Goal: Use online tool/utility: Utilize a website feature to perform a specific function

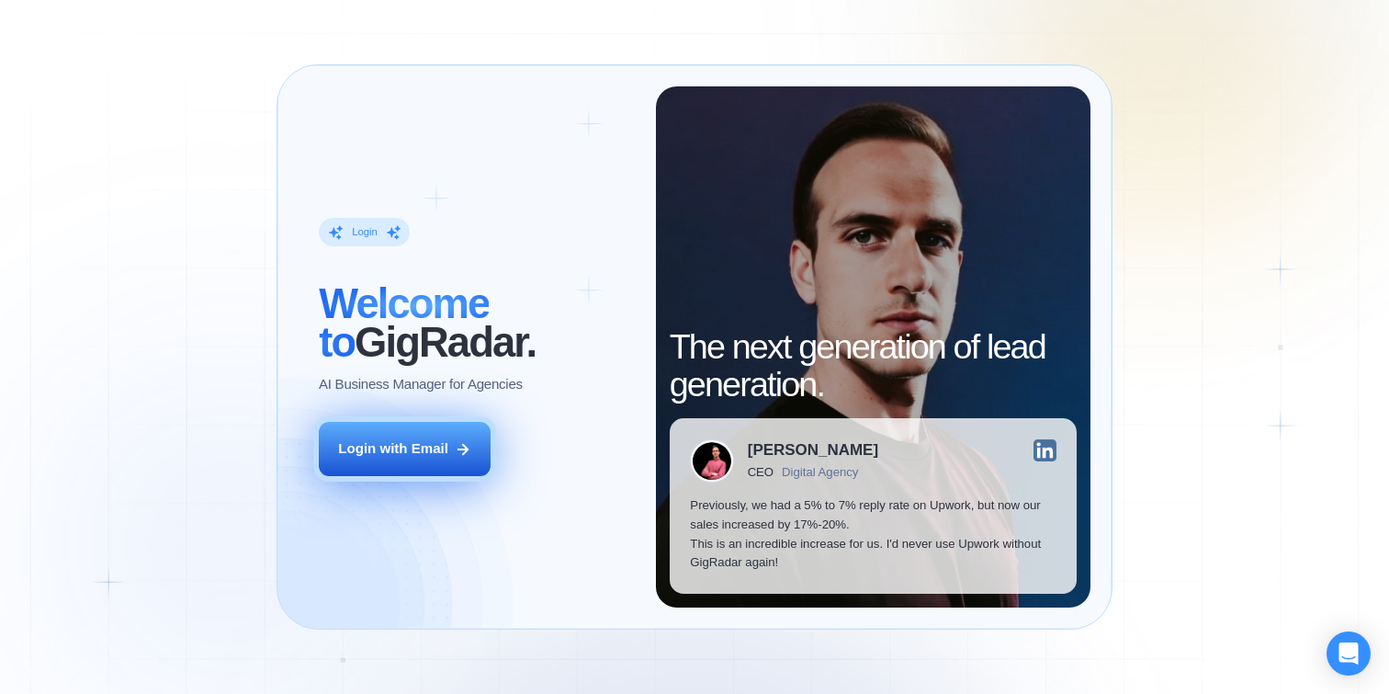
click at [428, 428] on button "Login with Email" at bounding box center [405, 449] width 172 height 54
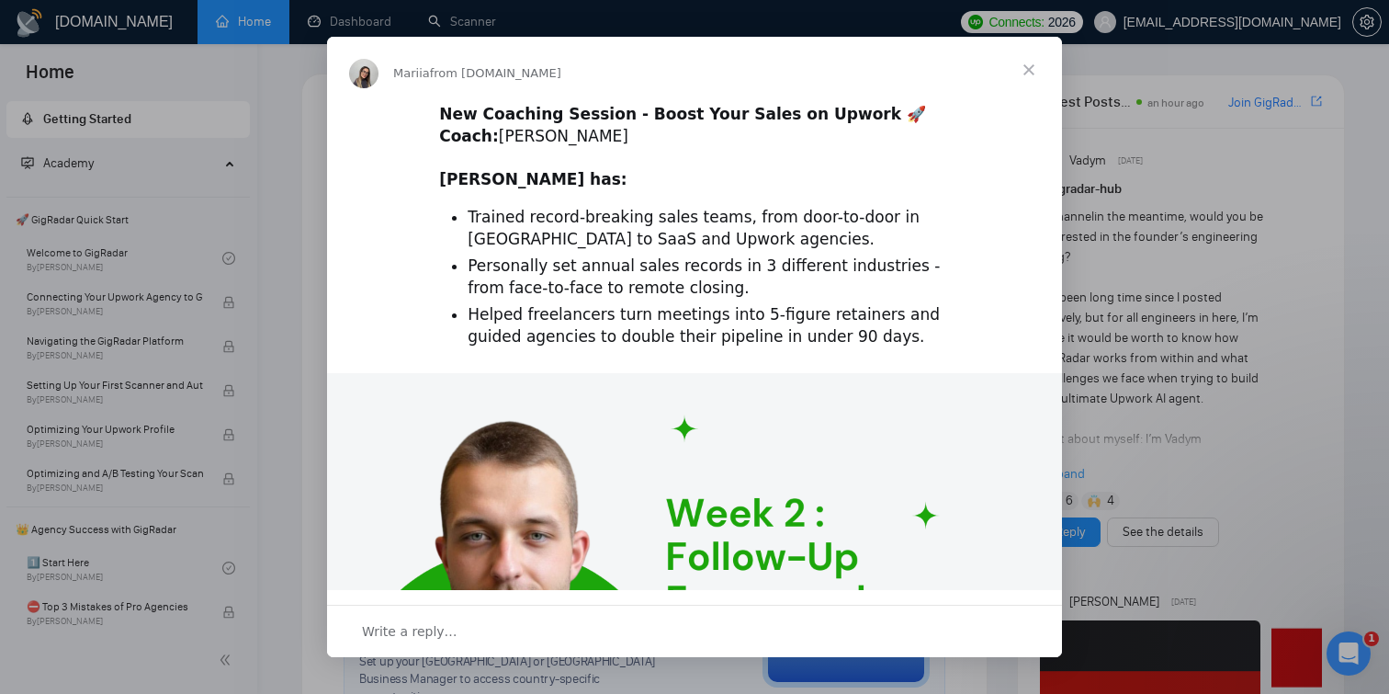
click at [1026, 64] on span "Close" at bounding box center [1029, 70] width 66 height 66
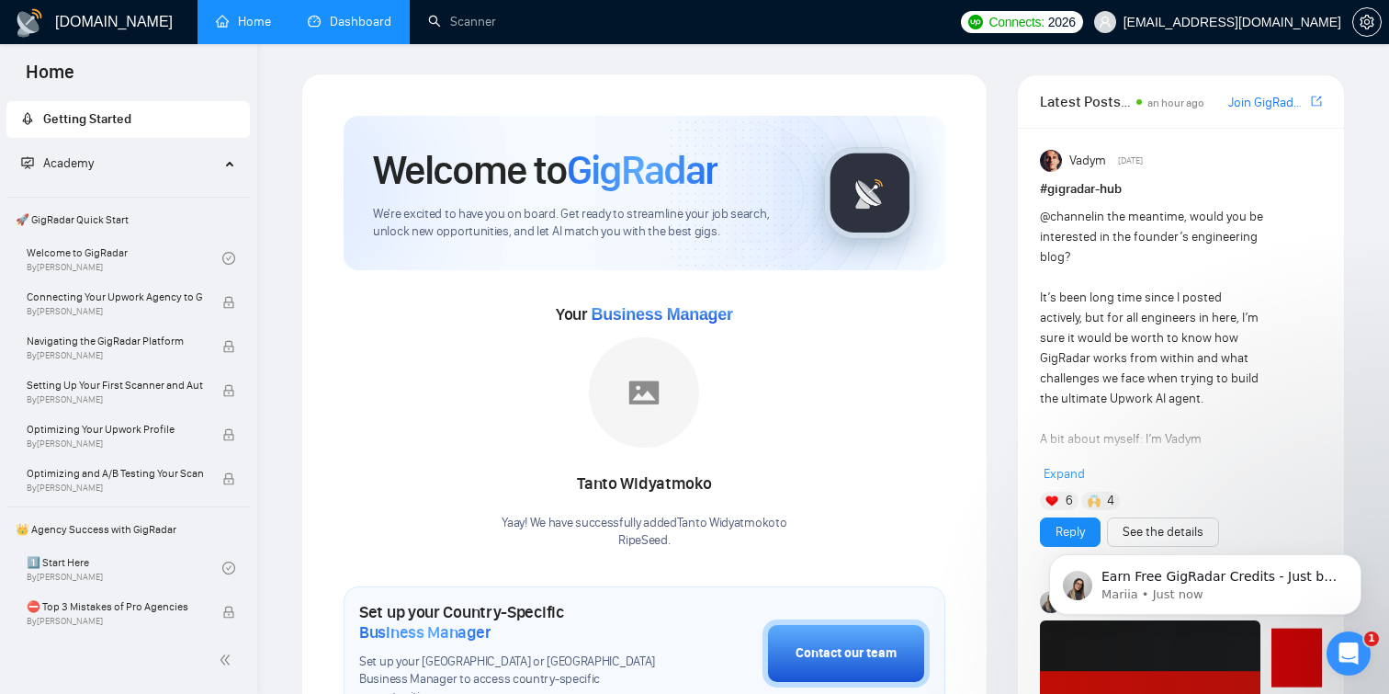
click at [371, 22] on link "Dashboard" at bounding box center [350, 22] width 84 height 16
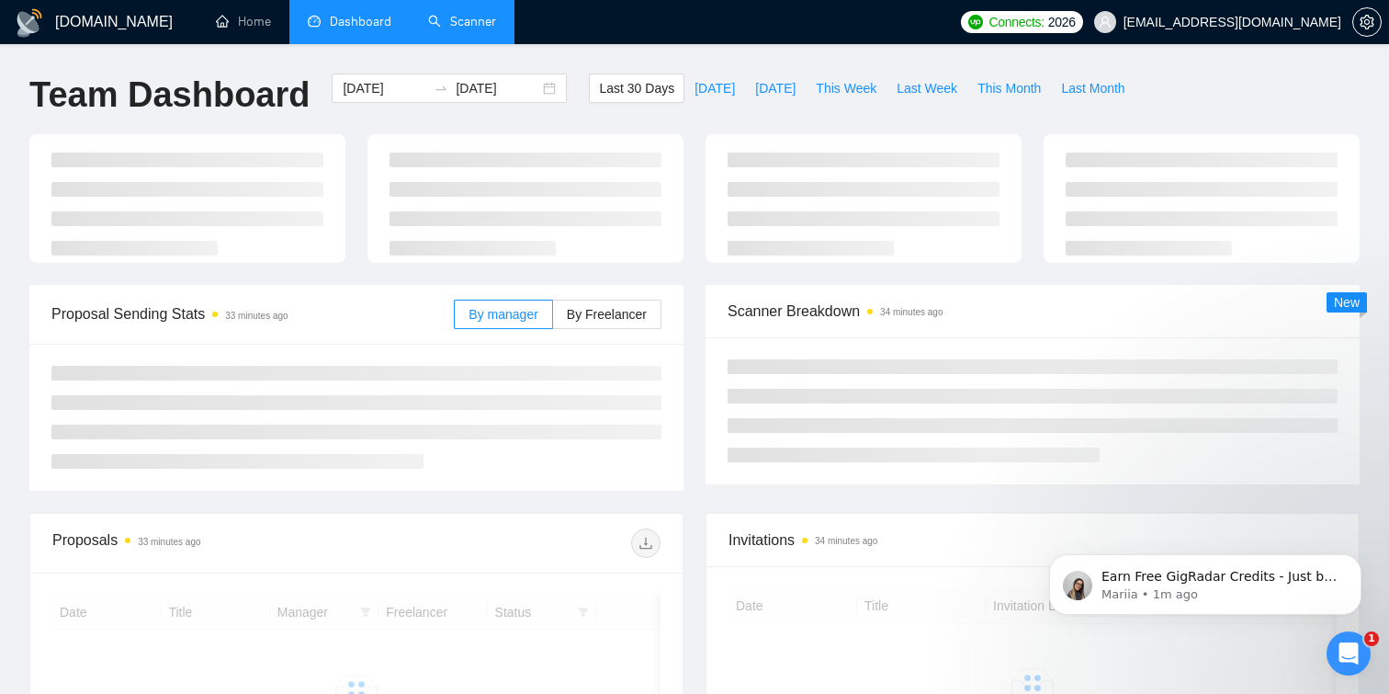
click at [481, 14] on link "Scanner" at bounding box center [462, 22] width 68 height 16
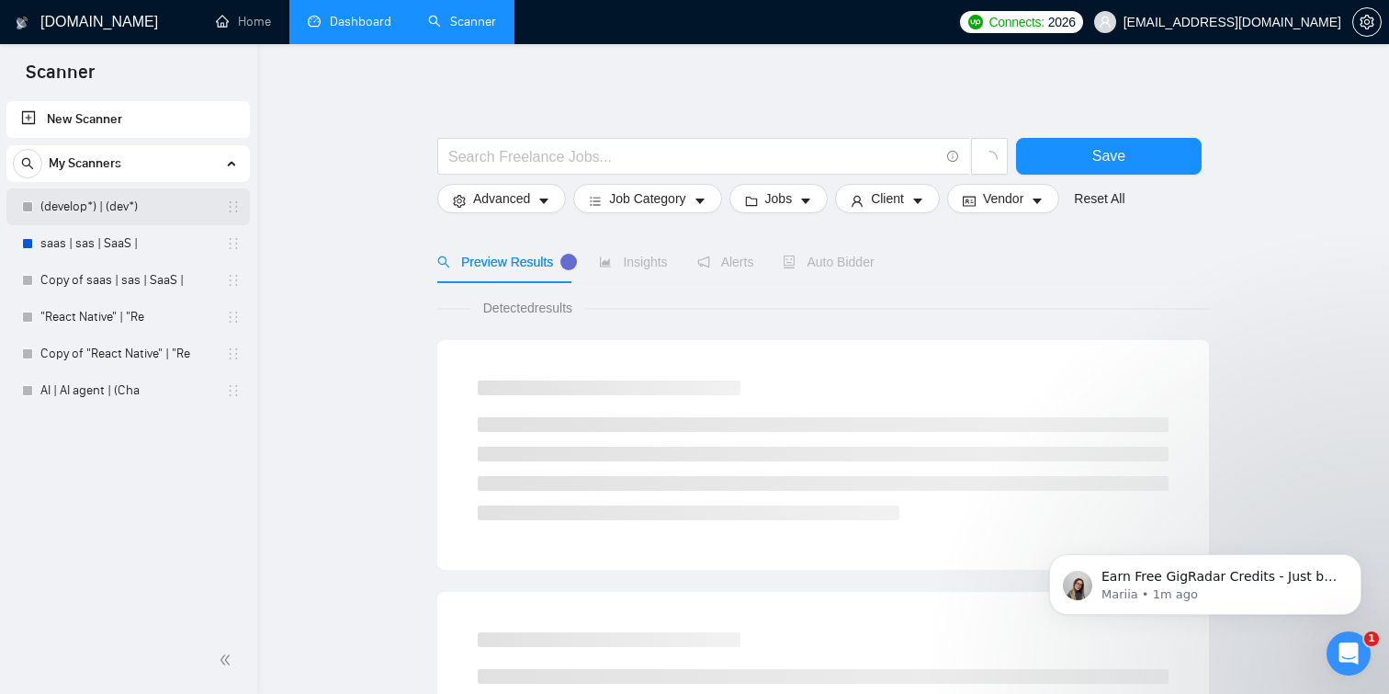
click at [94, 206] on link "(develop*) | (dev*)" at bounding box center [127, 206] width 175 height 37
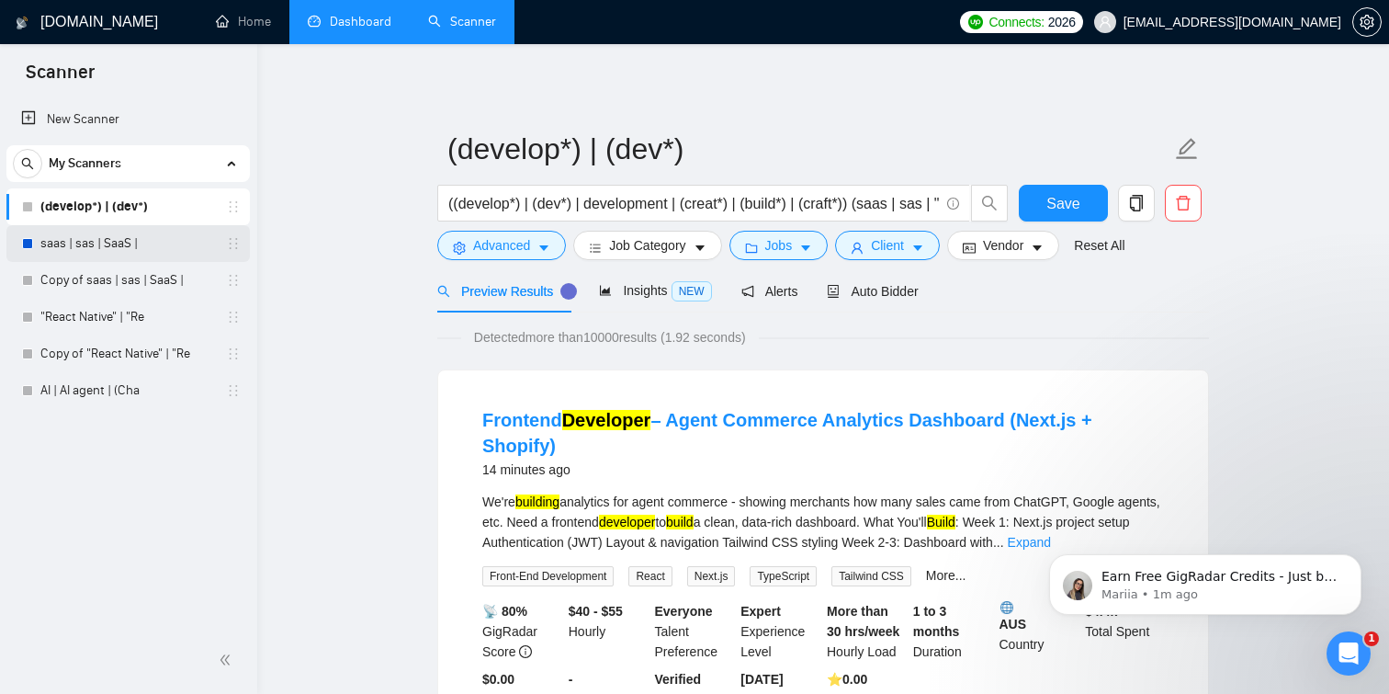
click at [78, 248] on link "saas | sas | SaaS |" at bounding box center [127, 243] width 175 height 37
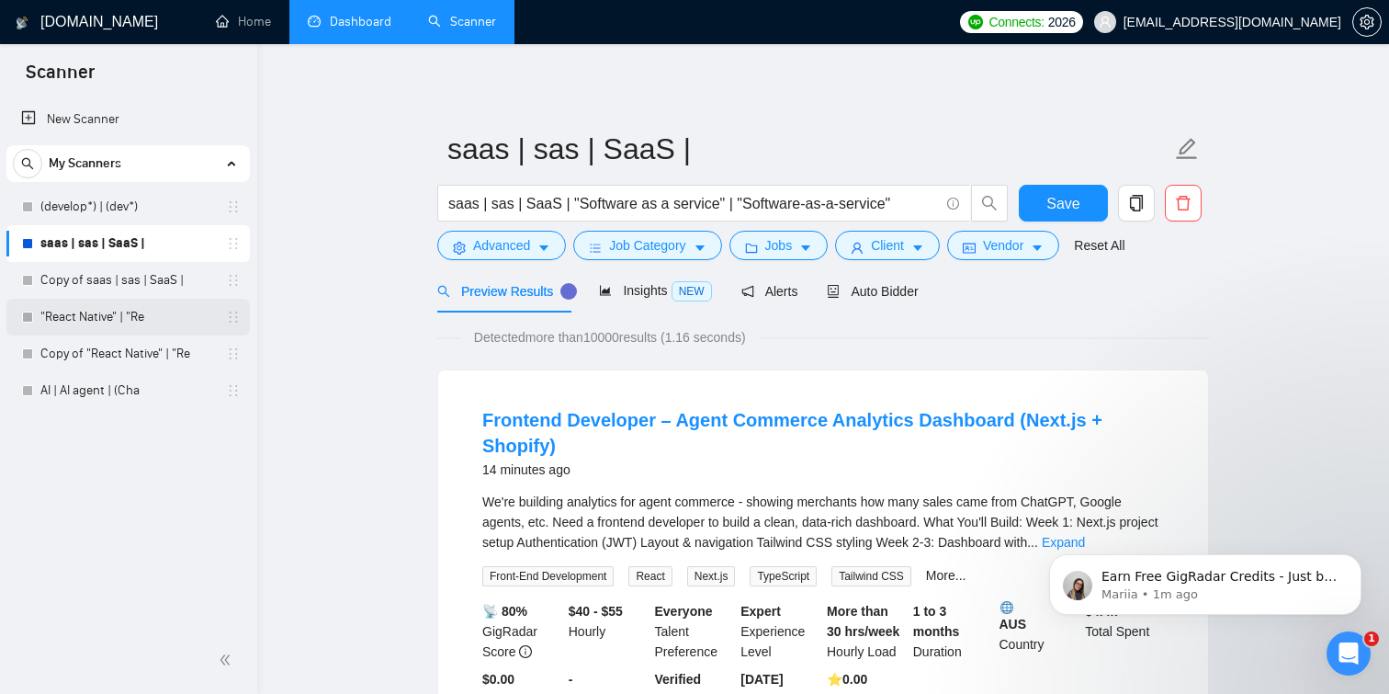
click at [93, 311] on link ""React Native" | "Re" at bounding box center [127, 317] width 175 height 37
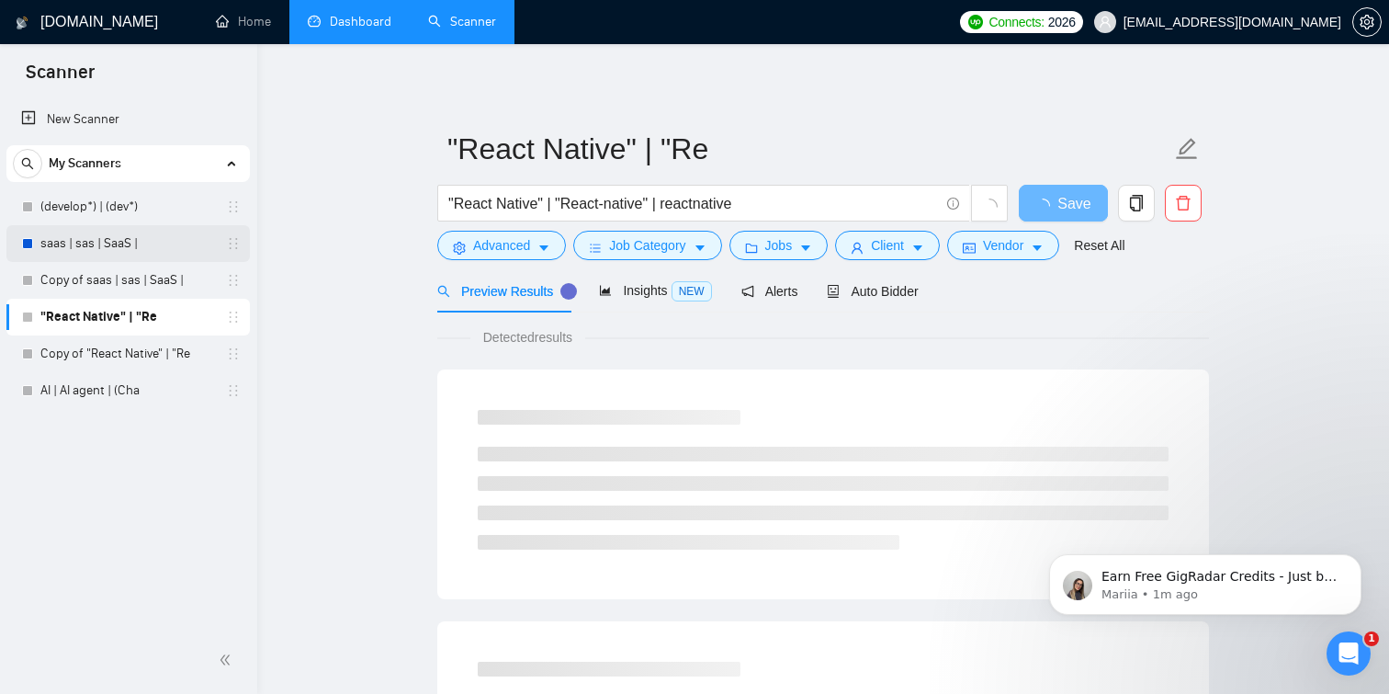
click at [105, 247] on link "saas | sas | SaaS |" at bounding box center [127, 243] width 175 height 37
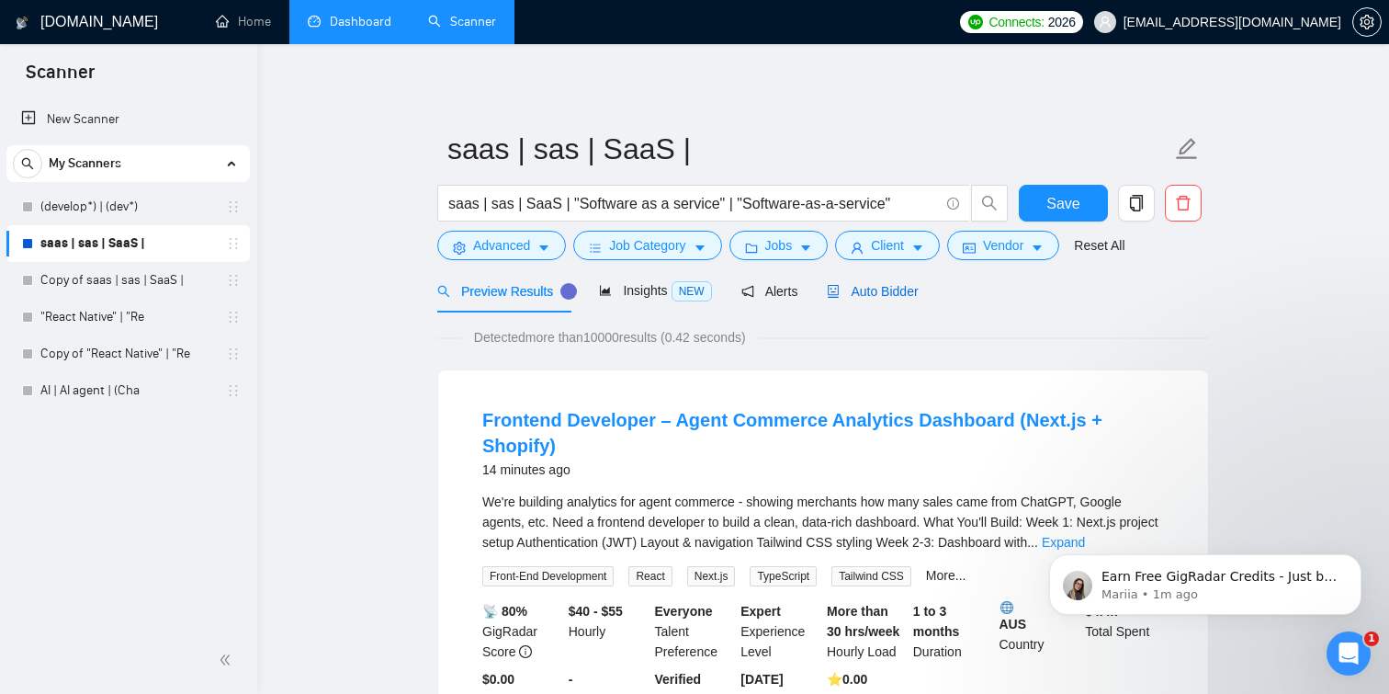
click at [881, 291] on span "Auto Bidder" at bounding box center [872, 291] width 91 height 15
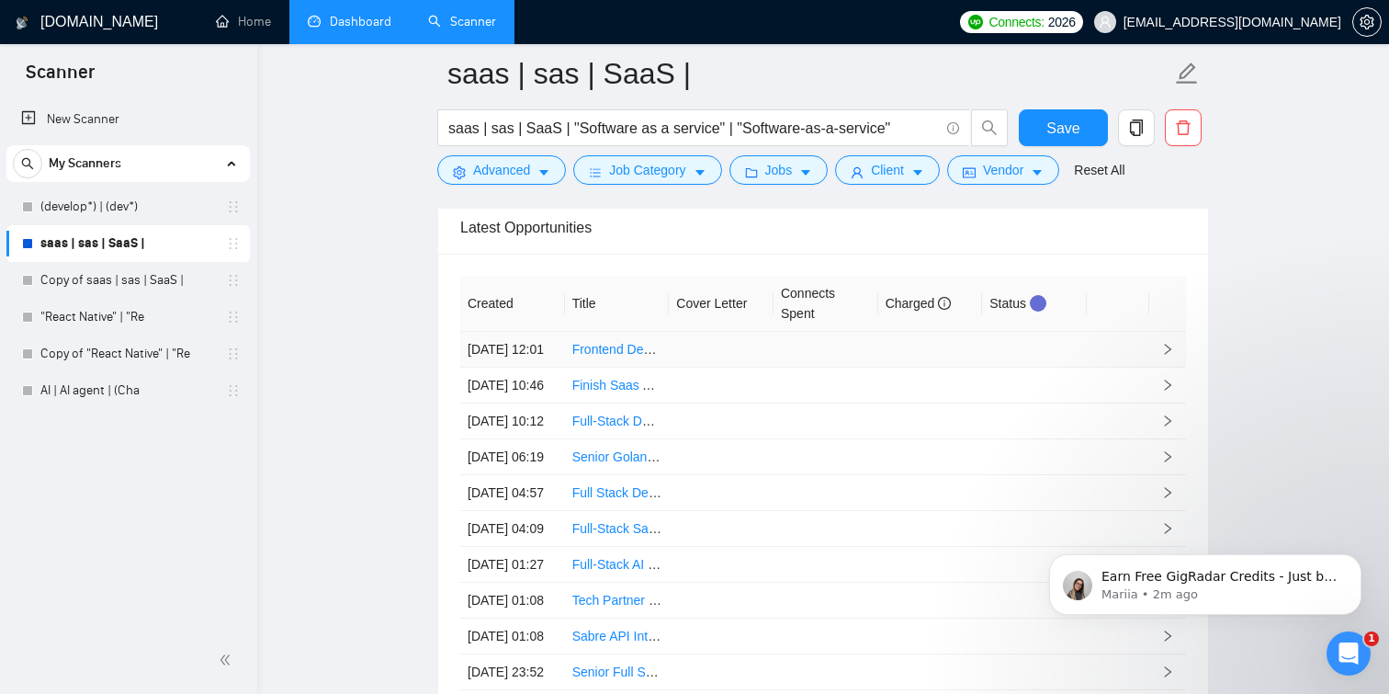
scroll to position [4595, 0]
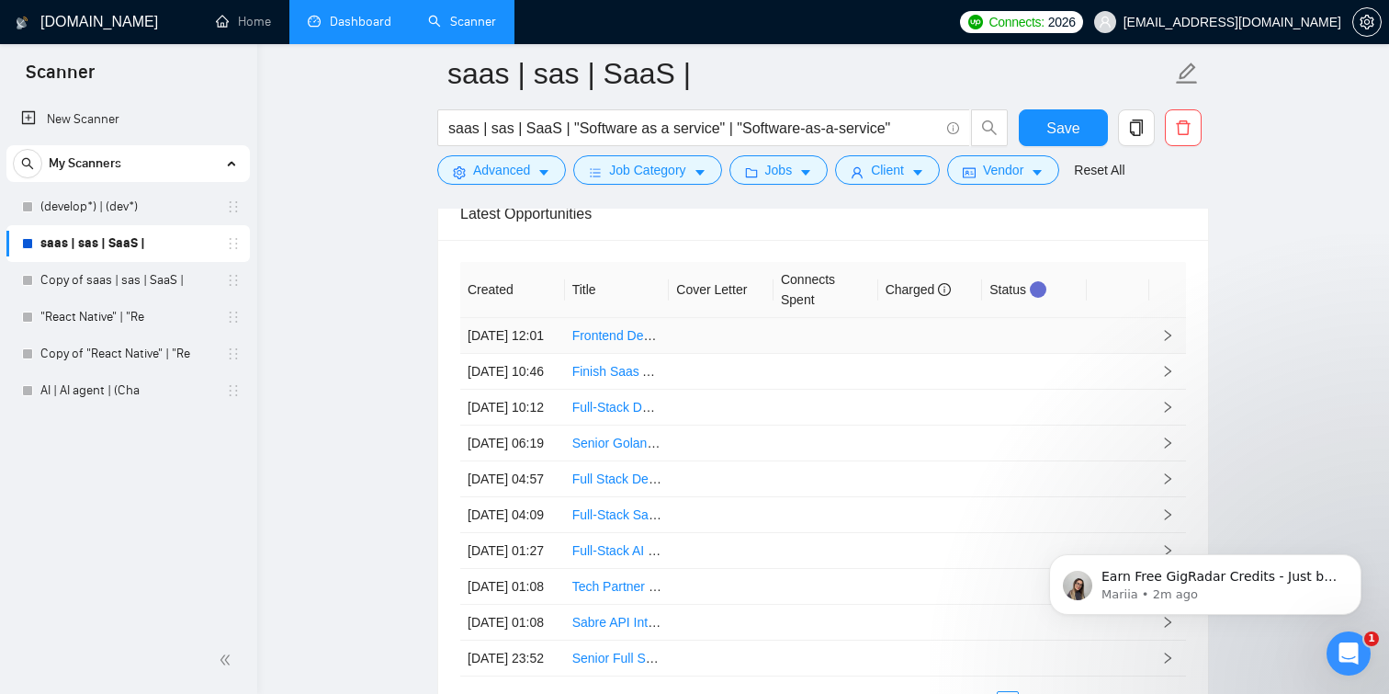
click at [1032, 347] on td at bounding box center [1034, 336] width 105 height 36
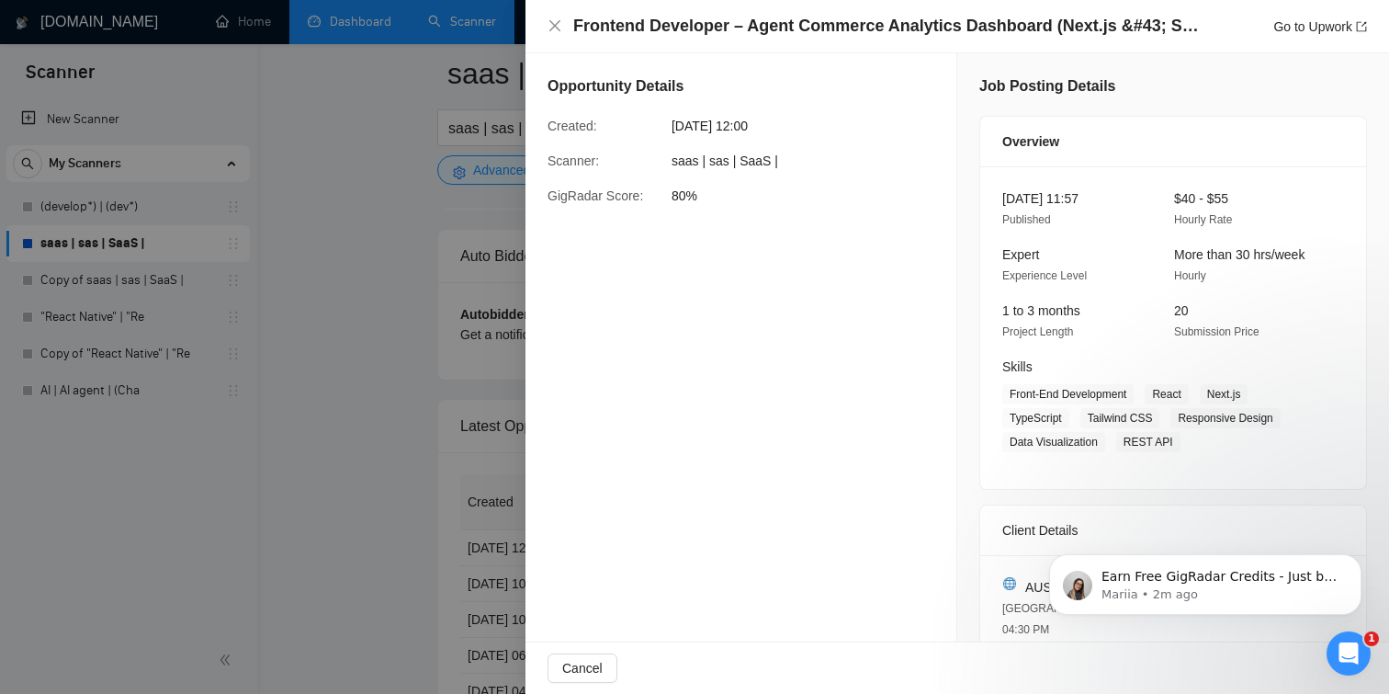
scroll to position [4322, 0]
click at [440, 357] on div at bounding box center [694, 347] width 1389 height 694
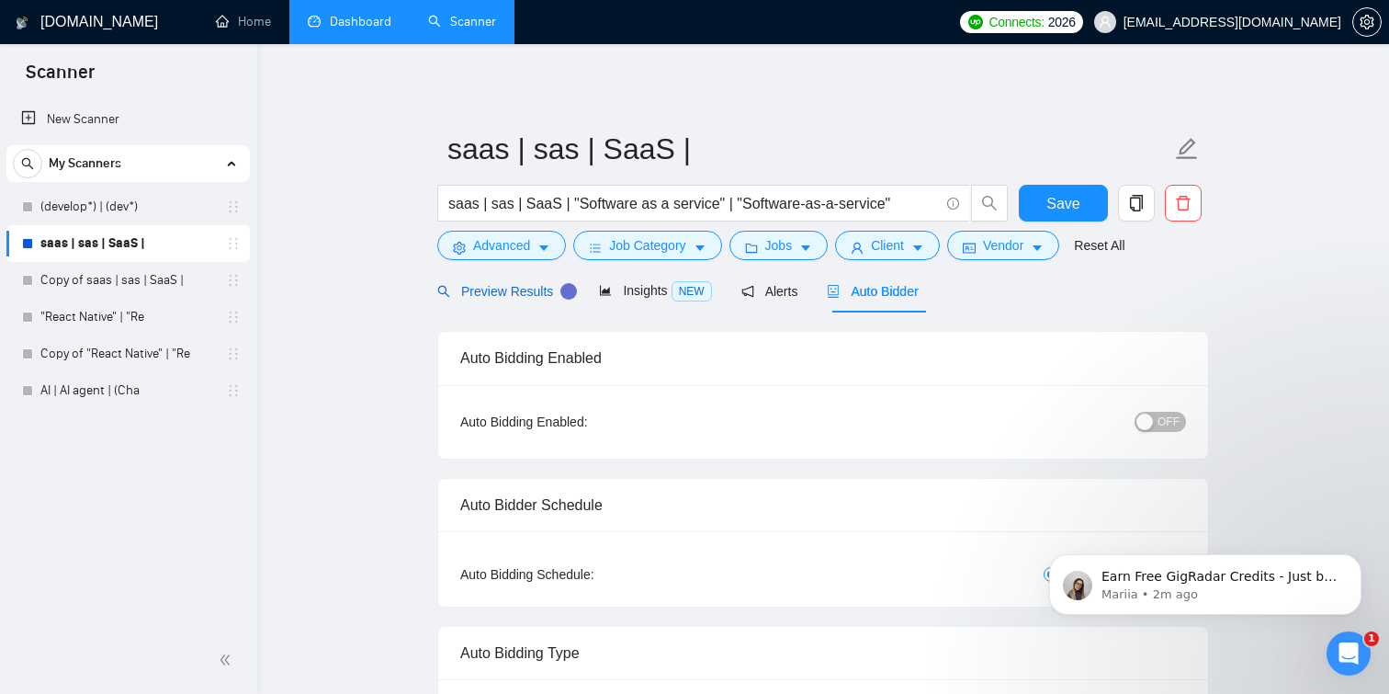
click at [476, 300] on div "Preview Results" at bounding box center [503, 291] width 132 height 20
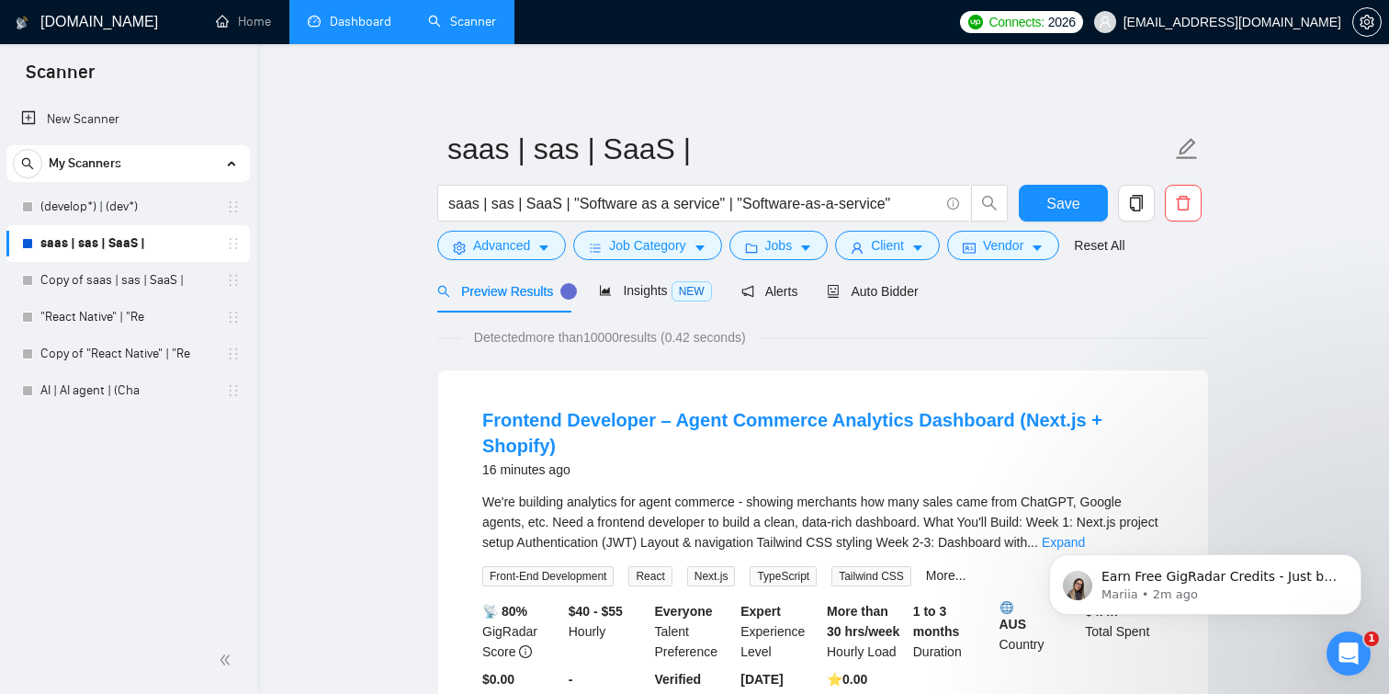
click at [750, 459] on div "16 minutes ago" at bounding box center [823, 470] width 682 height 22
click at [758, 410] on link "Frontend Developer – Agent Commerce Analytics Dashboard (Next.js + Shopify)" at bounding box center [792, 433] width 620 height 46
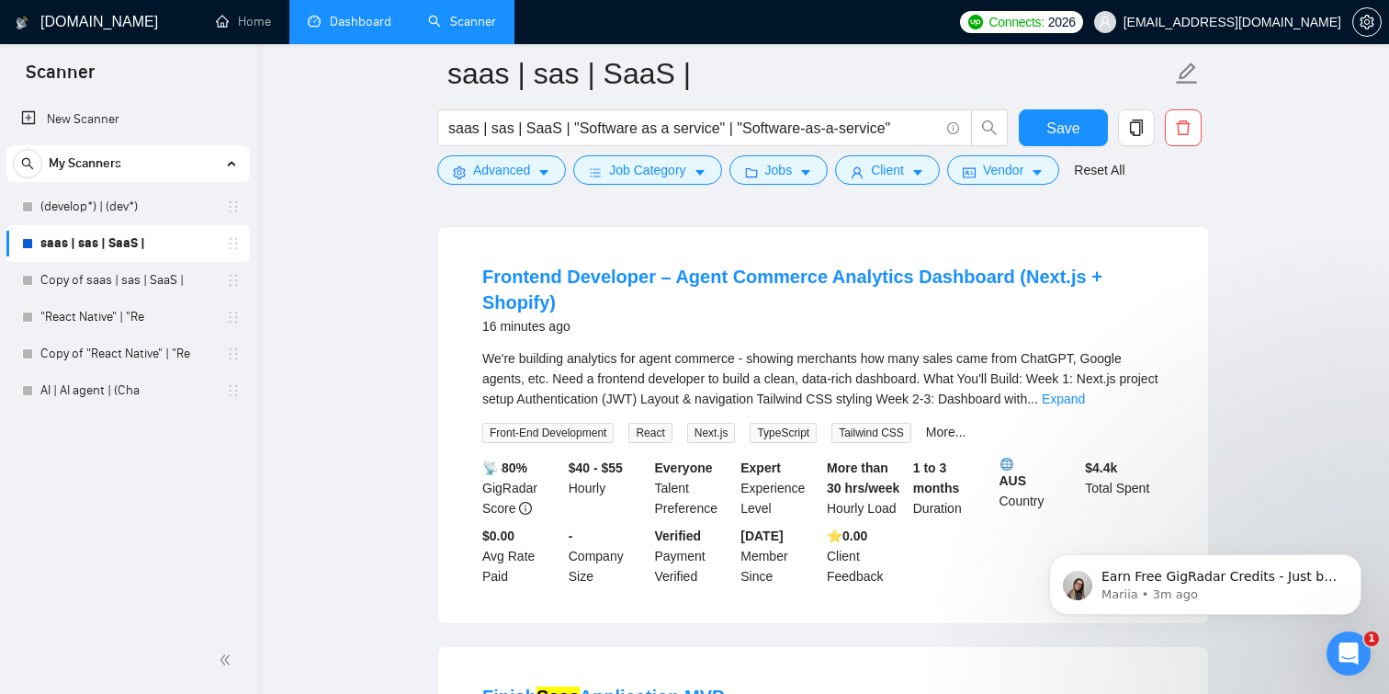
scroll to position [119, 0]
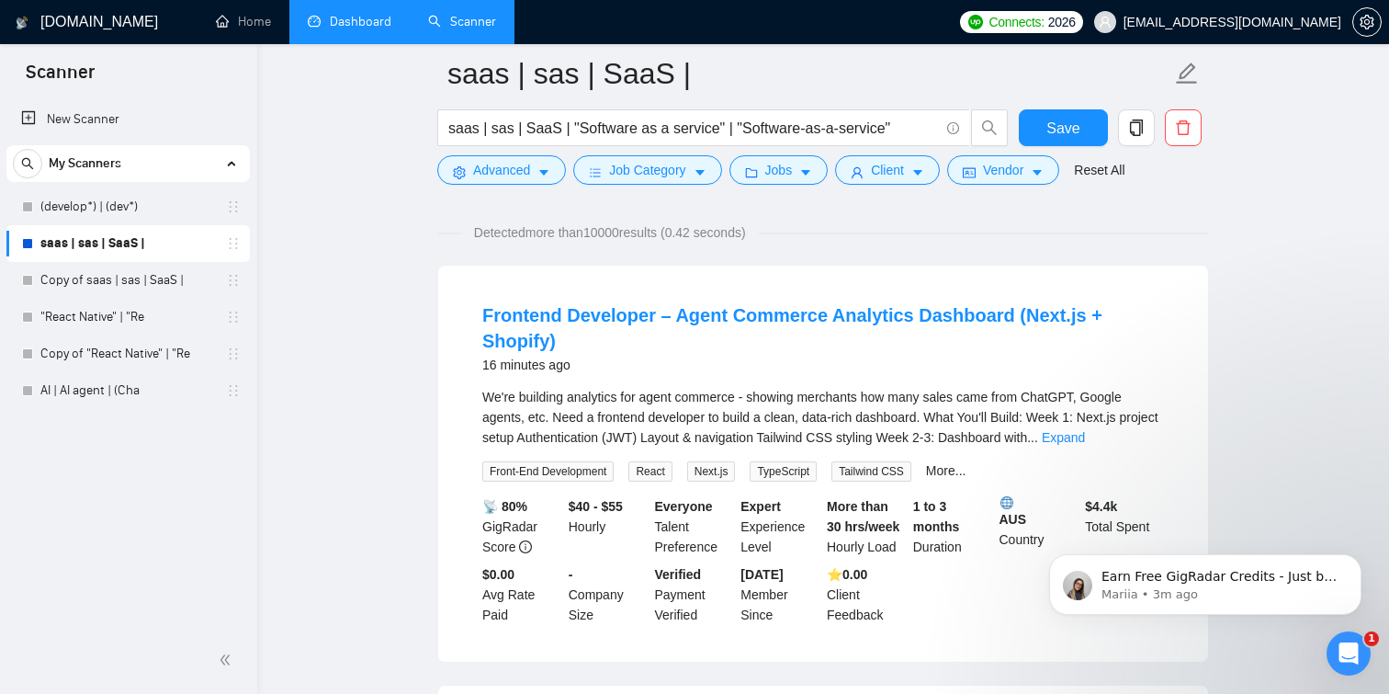
click at [812, 387] on div "We're building analytics for agent commerce - showing merchants how many sales …" at bounding box center [823, 417] width 682 height 61
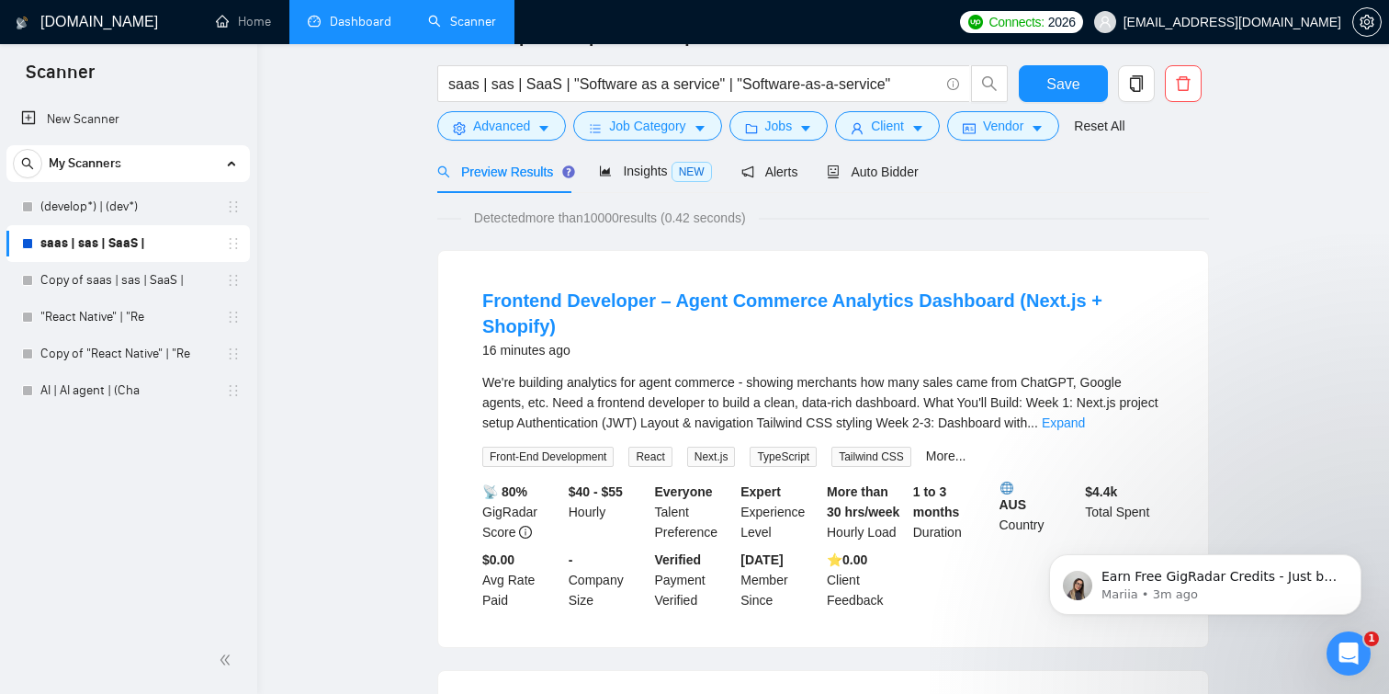
scroll to position [0, 0]
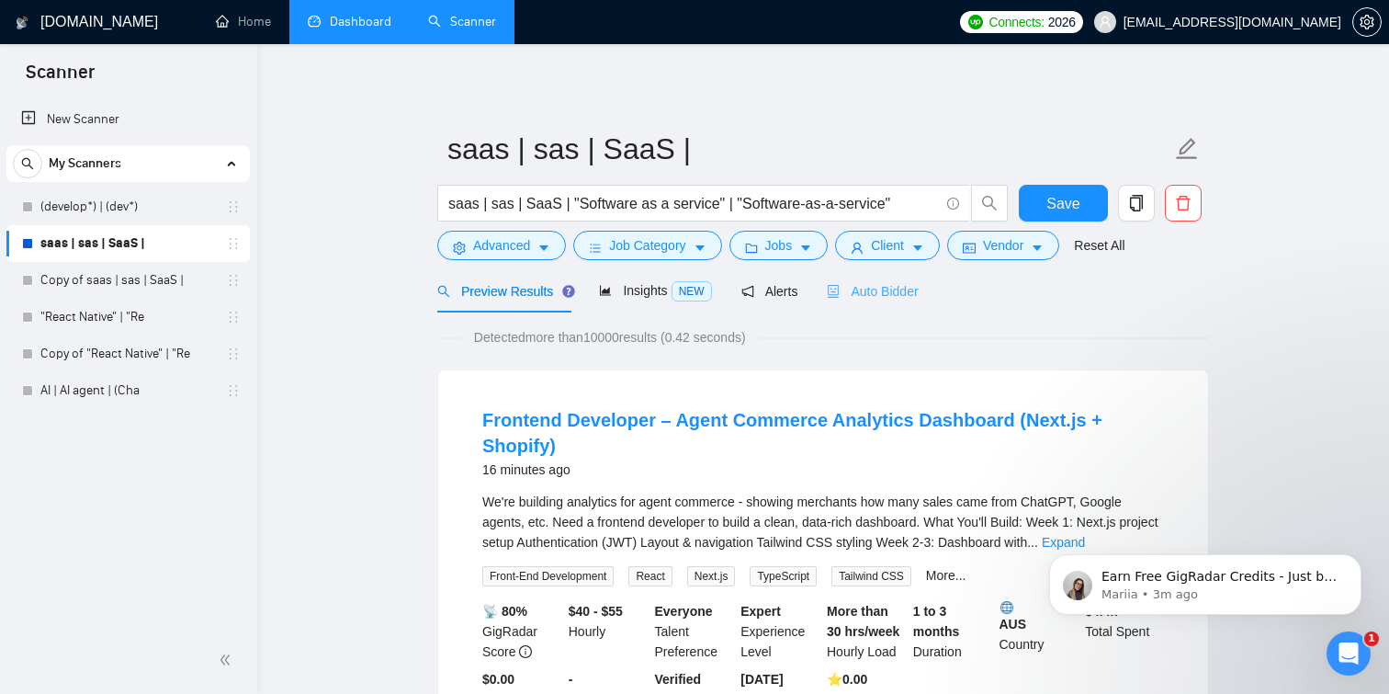
click at [863, 303] on div "Auto Bidder" at bounding box center [872, 290] width 91 height 43
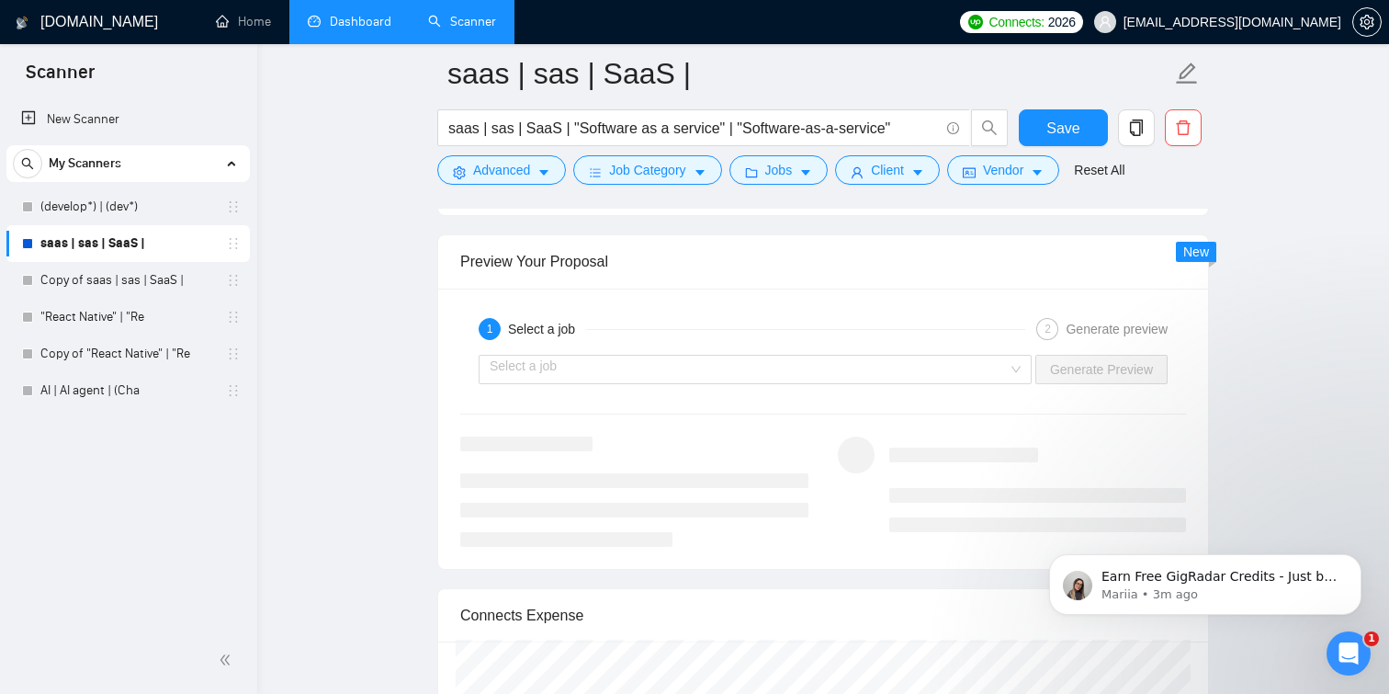
scroll to position [3505, 0]
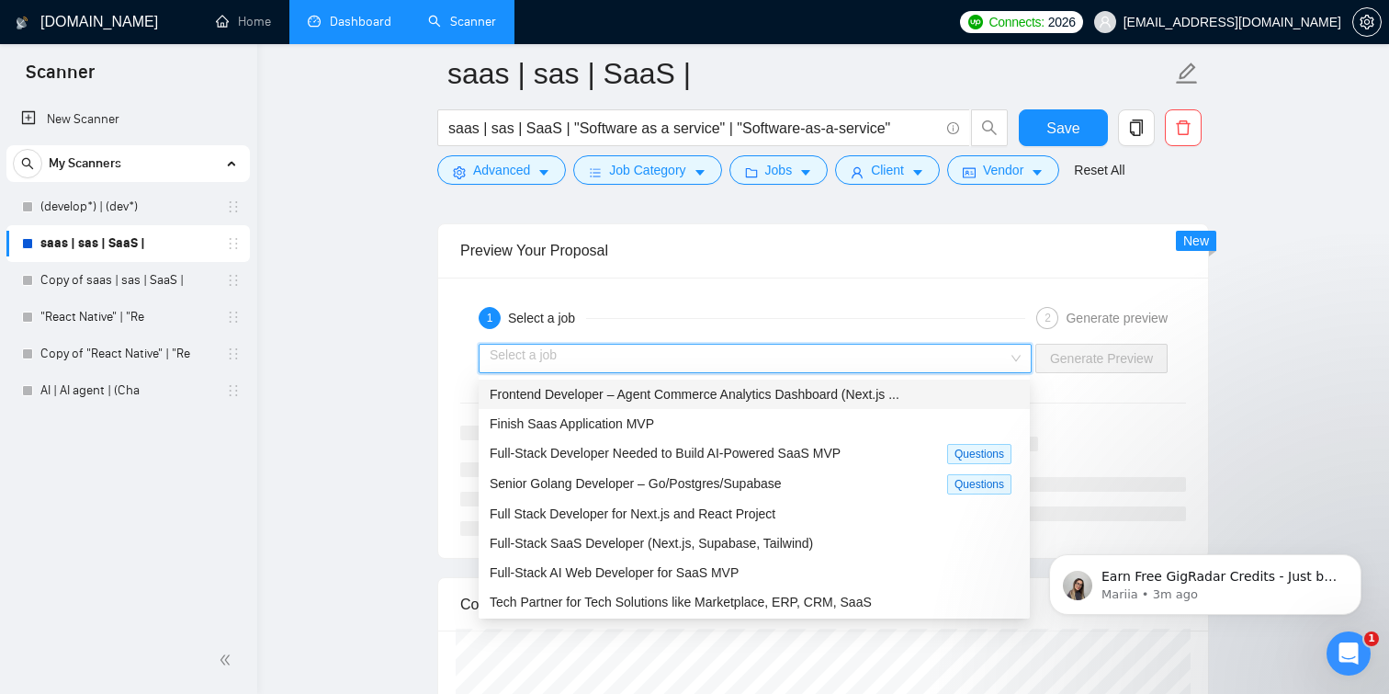
click at [856, 355] on input "search" at bounding box center [749, 359] width 518 height 28
click at [783, 393] on span "Frontend Developer – Agent Commerce Analytics Dashboard (Next.js ..." at bounding box center [695, 394] width 410 height 15
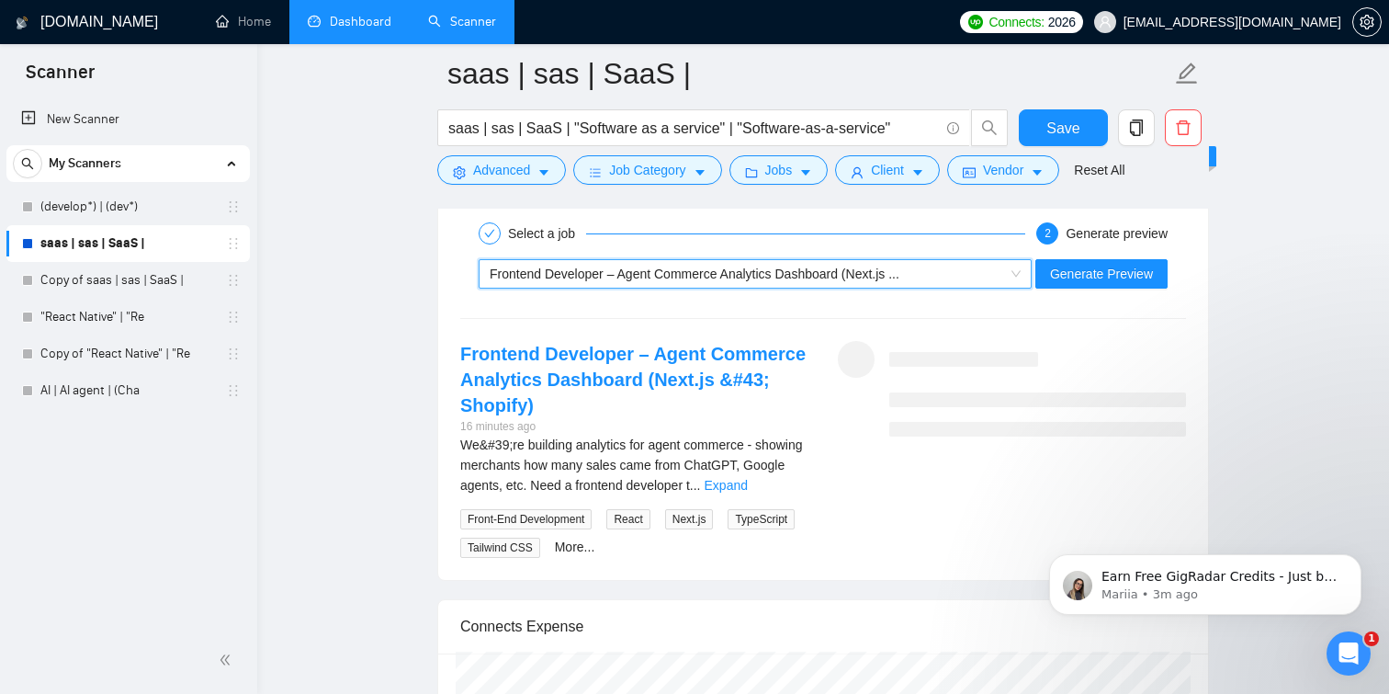
scroll to position [3604, 0]
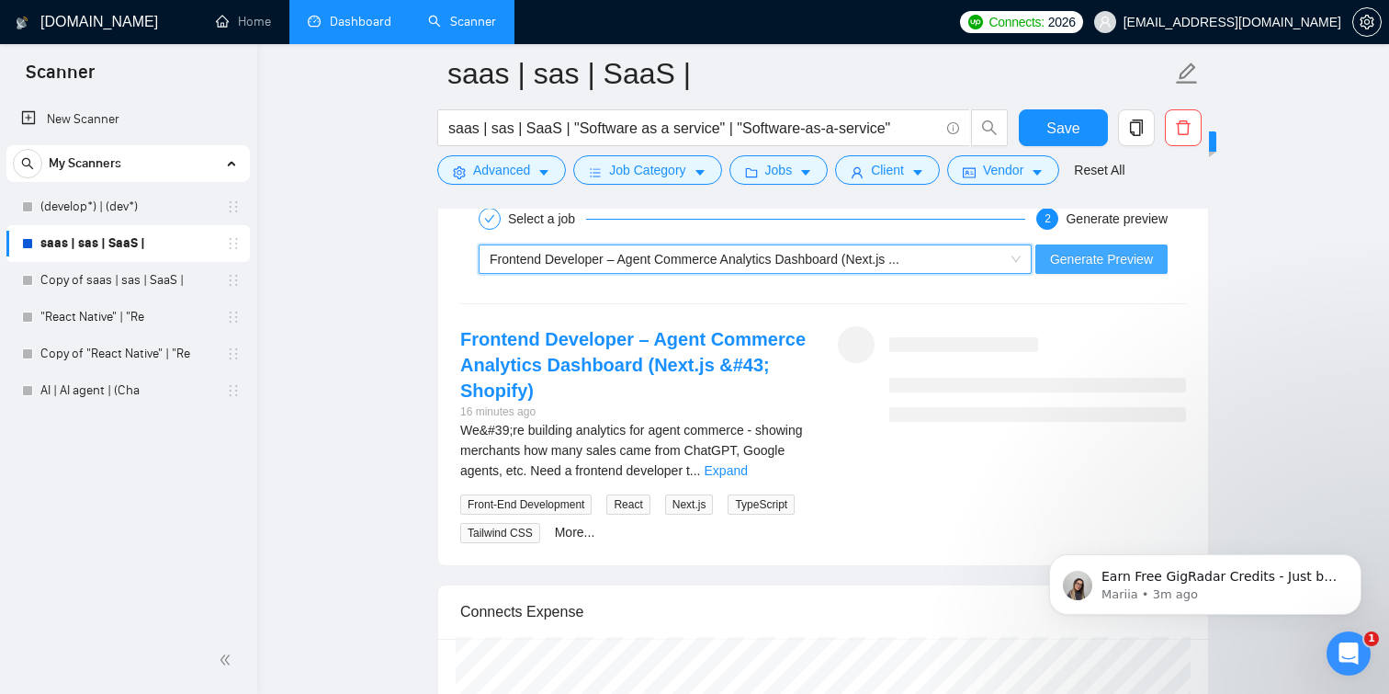
click at [1121, 264] on span "Generate Preview" at bounding box center [1101, 259] width 103 height 20
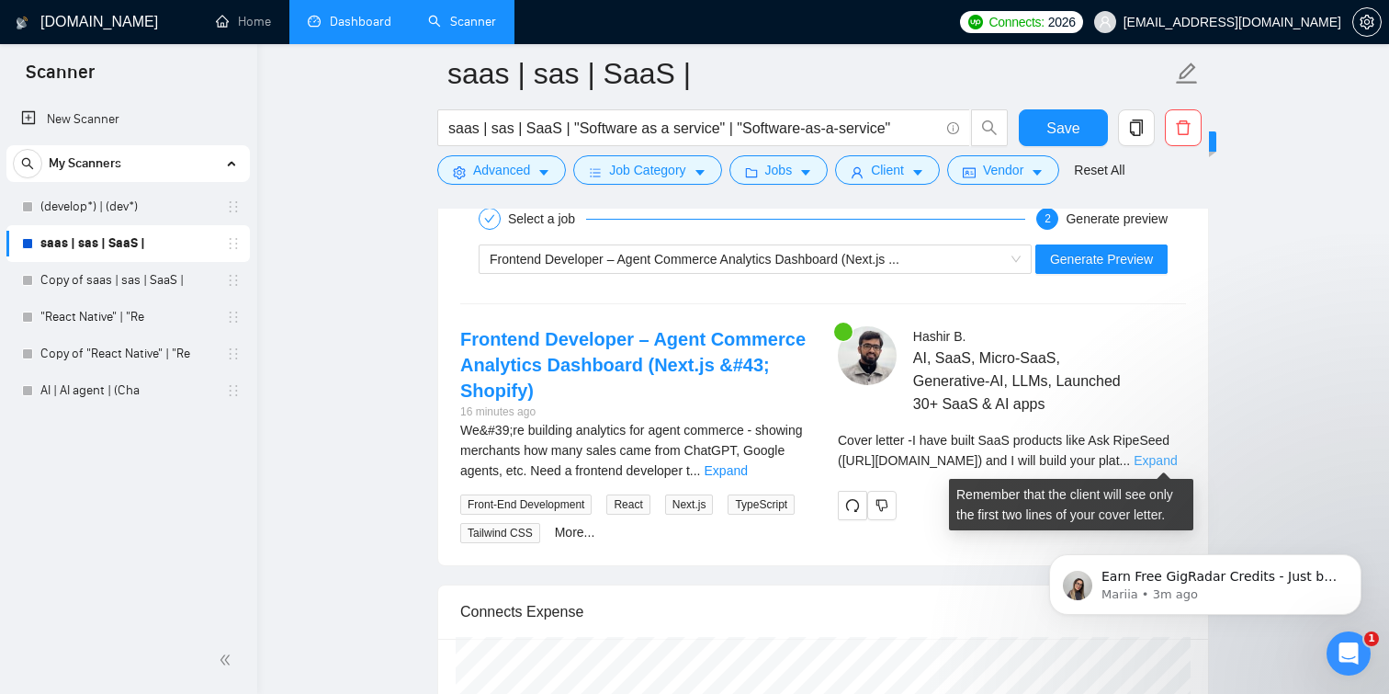
click at [1160, 459] on link "Expand" at bounding box center [1155, 460] width 43 height 15
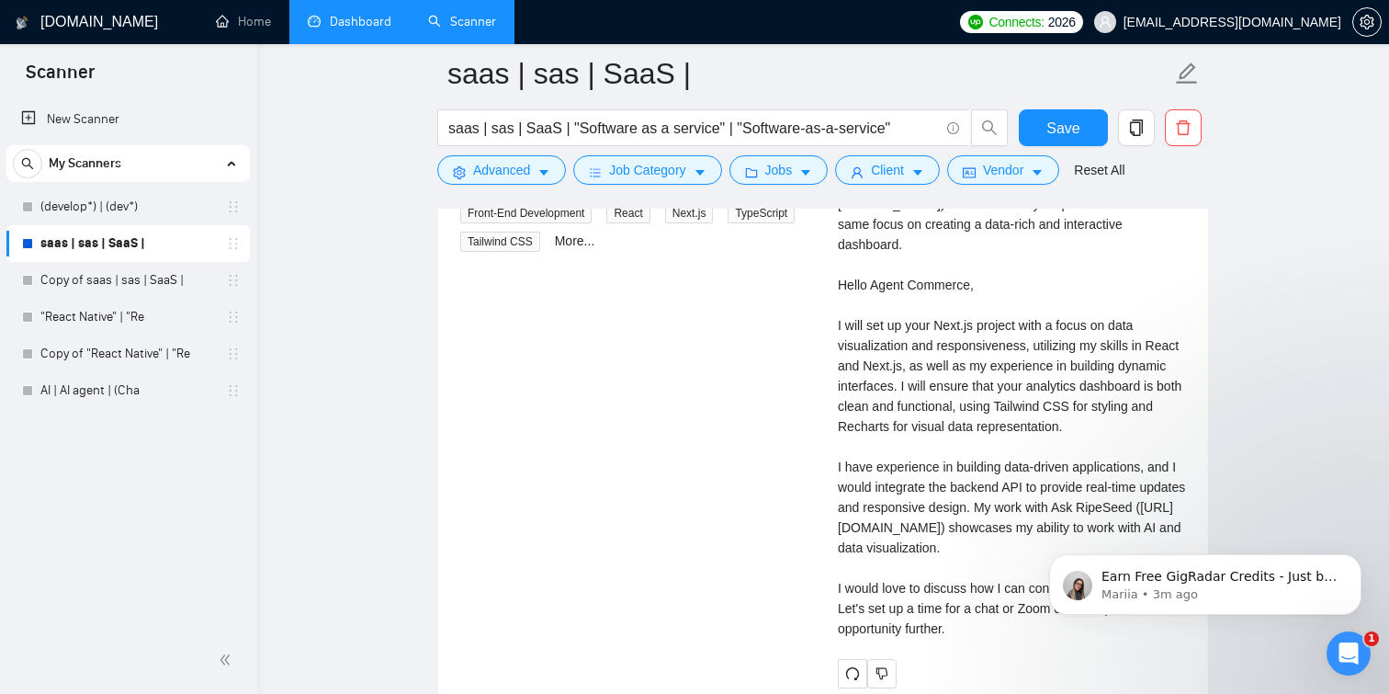
scroll to position [3906, 0]
